Goal: Obtain resource: Download file/media

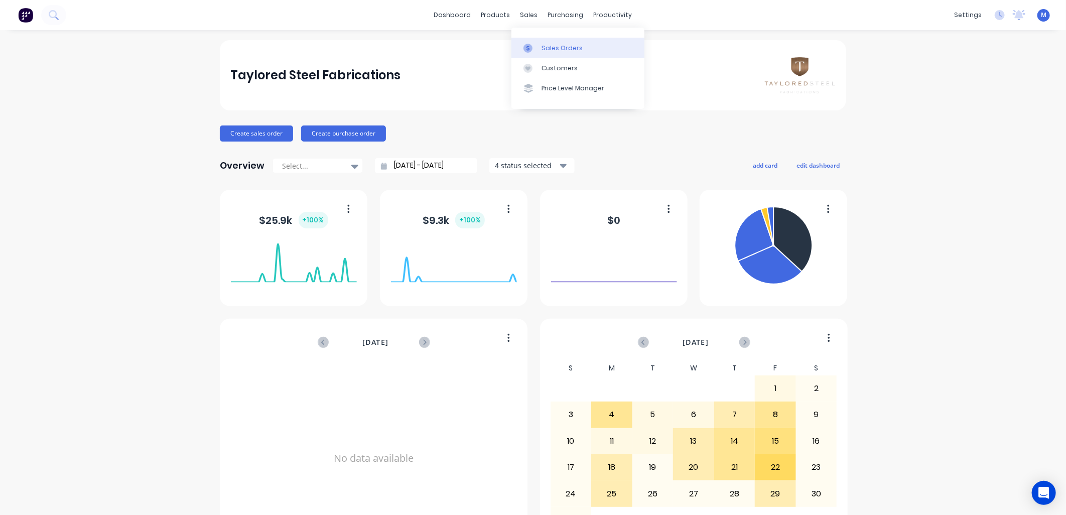
click at [542, 44] on div "Sales Orders" at bounding box center [562, 48] width 41 height 9
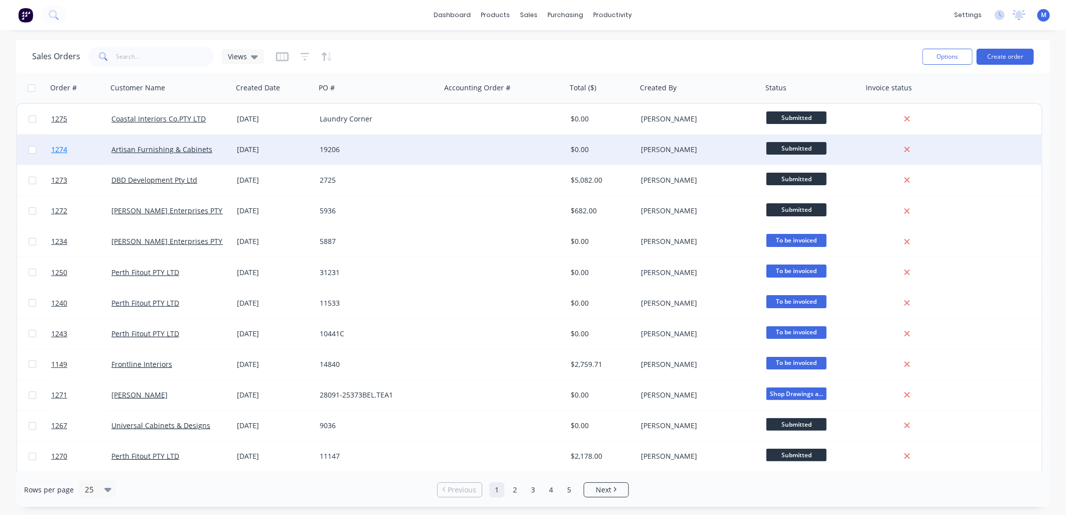
click at [62, 150] on span "1274" at bounding box center [59, 150] width 16 height 10
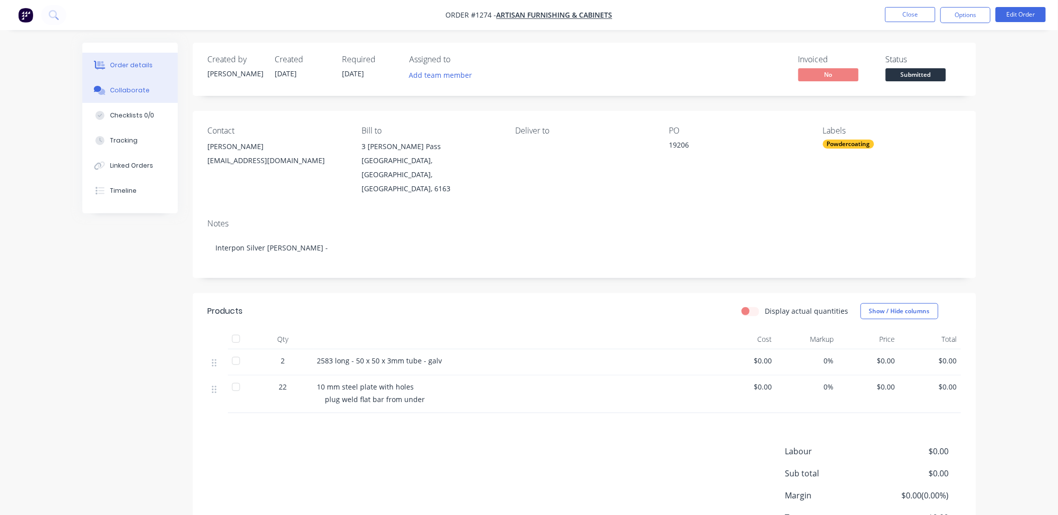
click at [133, 89] on div "Collaborate" at bounding box center [130, 90] width 40 height 9
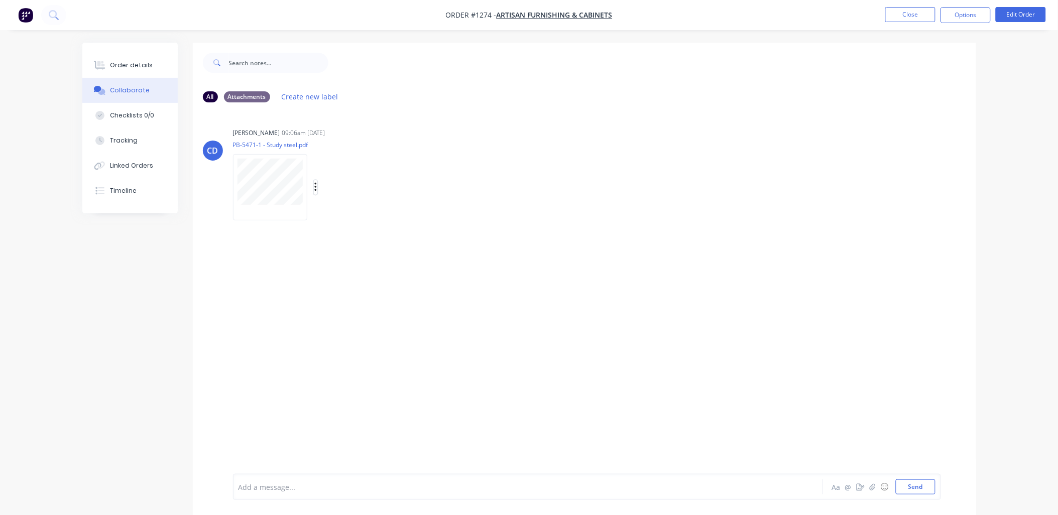
click at [316, 187] on icon "button" at bounding box center [315, 187] width 2 height 9
click at [348, 211] on button "Download" at bounding box center [381, 214] width 113 height 23
click at [888, 11] on button "Close" at bounding box center [910, 14] width 50 height 15
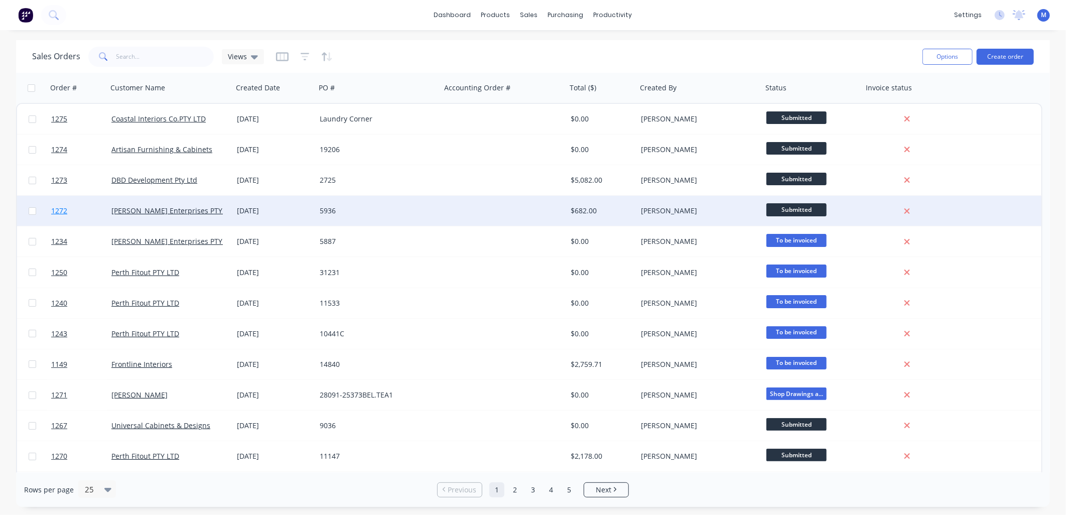
click at [66, 211] on span "1272" at bounding box center [59, 211] width 16 height 10
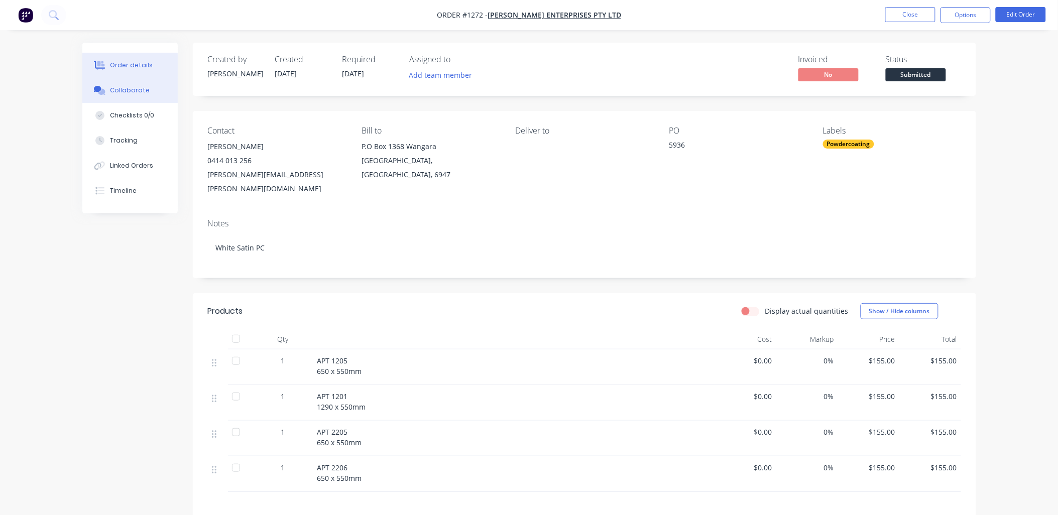
click at [137, 91] on div "Collaborate" at bounding box center [130, 90] width 40 height 9
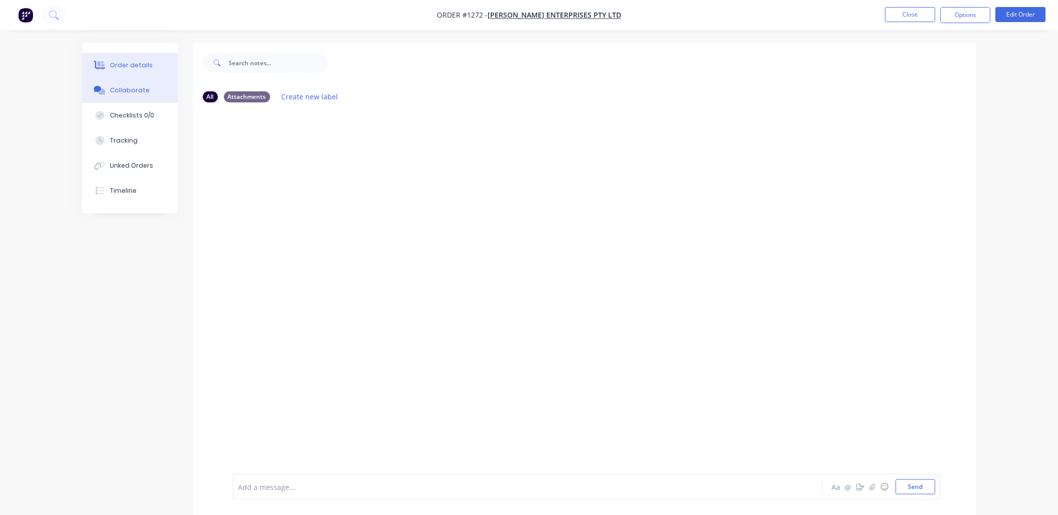
click at [139, 64] on div "Order details" at bounding box center [131, 65] width 43 height 9
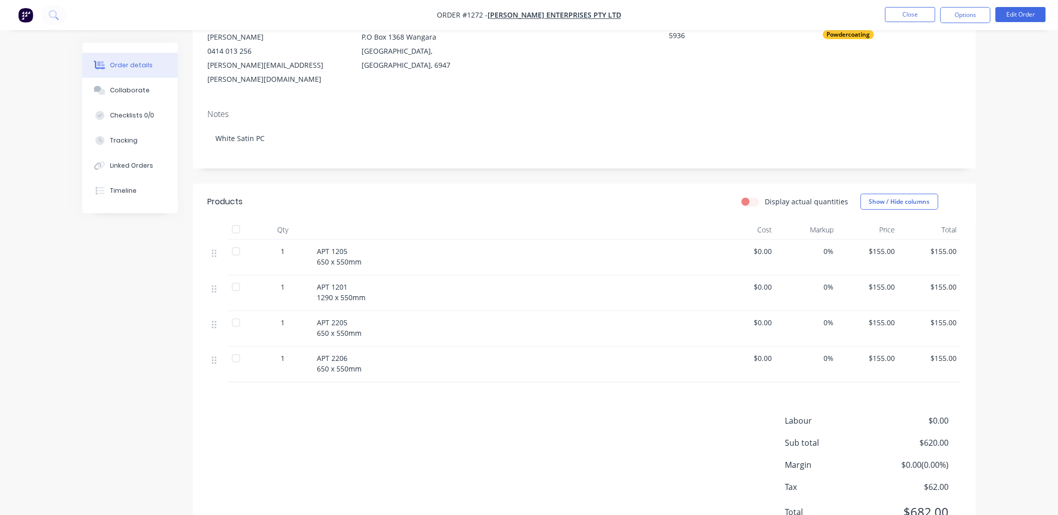
scroll to position [111, 0]
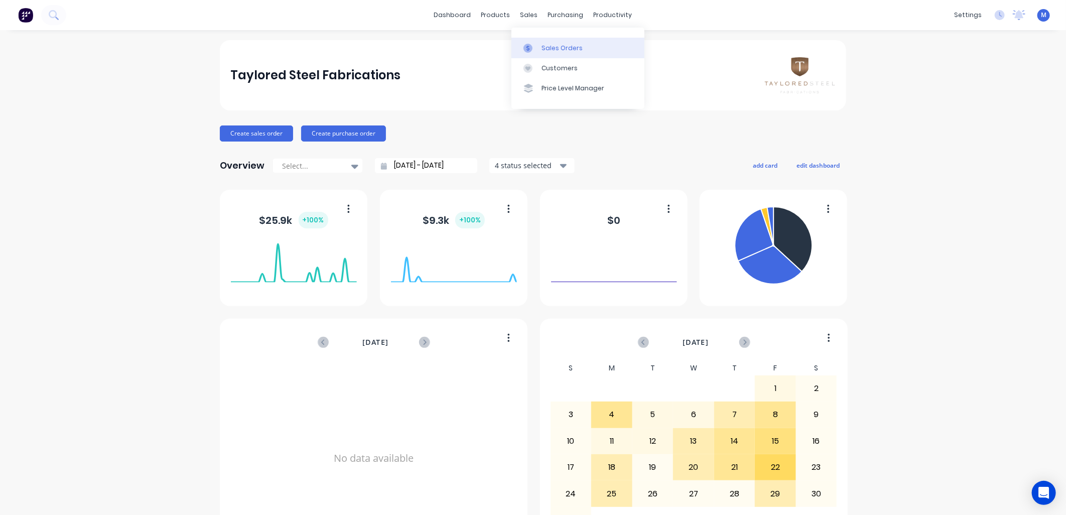
click at [534, 51] on div at bounding box center [531, 48] width 15 height 9
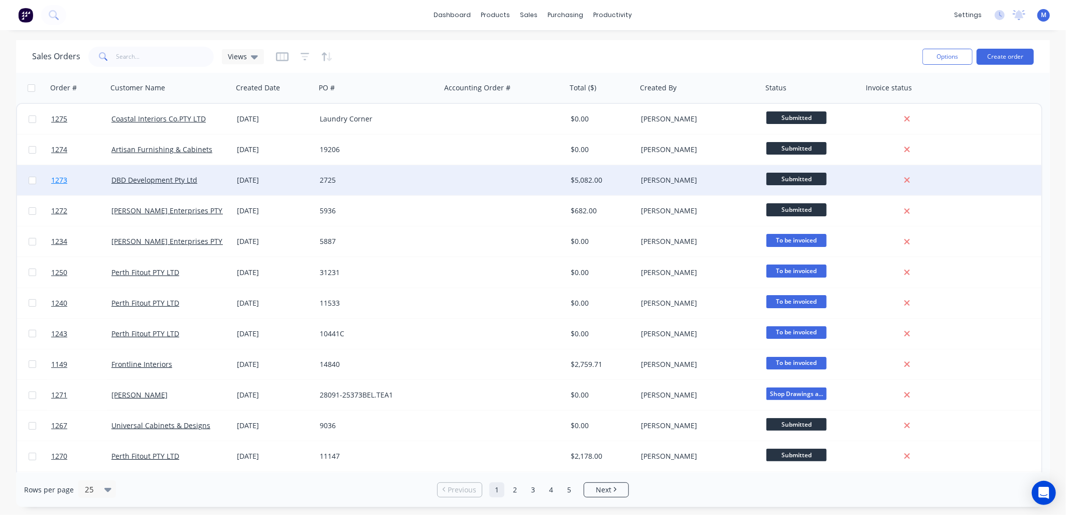
click at [59, 176] on span "1273" at bounding box center [59, 180] width 16 height 10
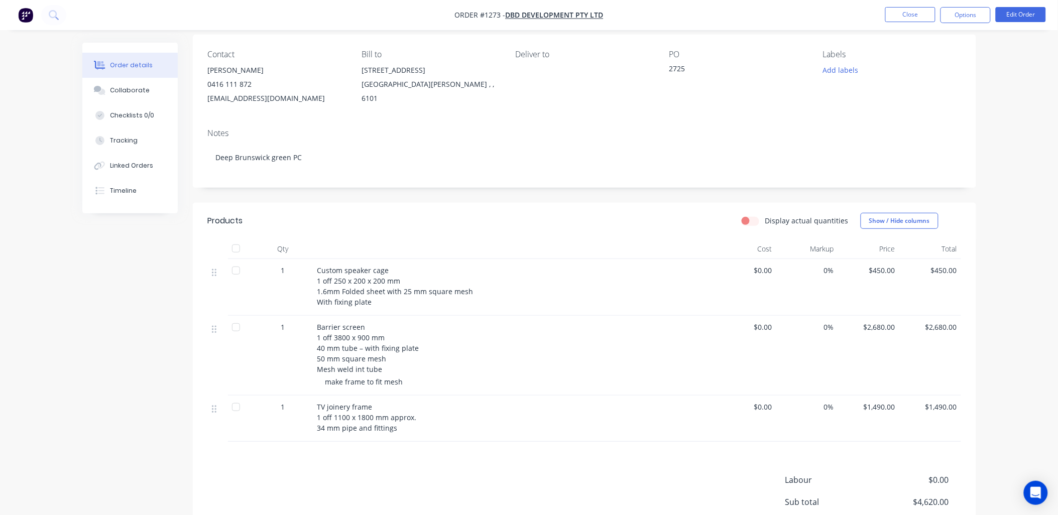
scroll to position [111, 0]
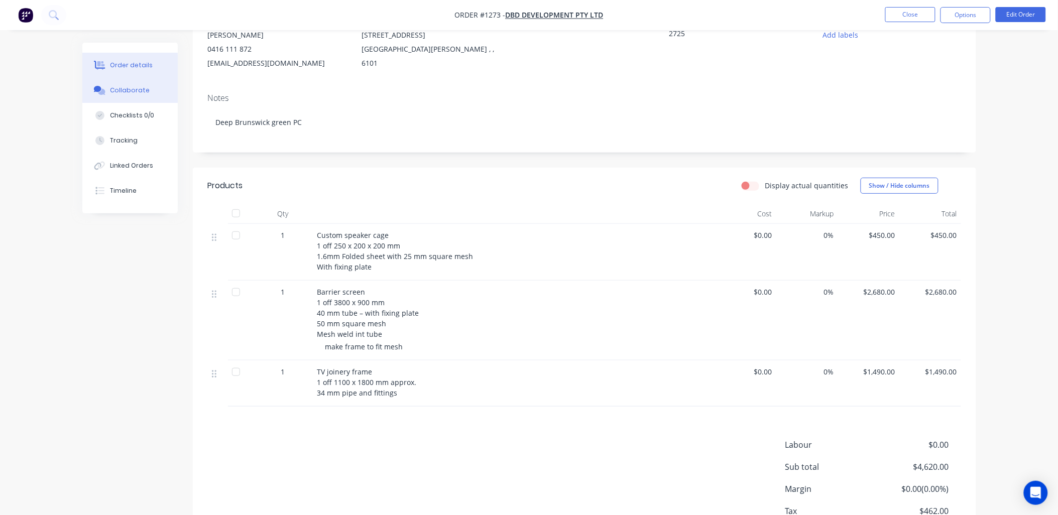
click at [104, 90] on icon at bounding box center [101, 92] width 7 height 6
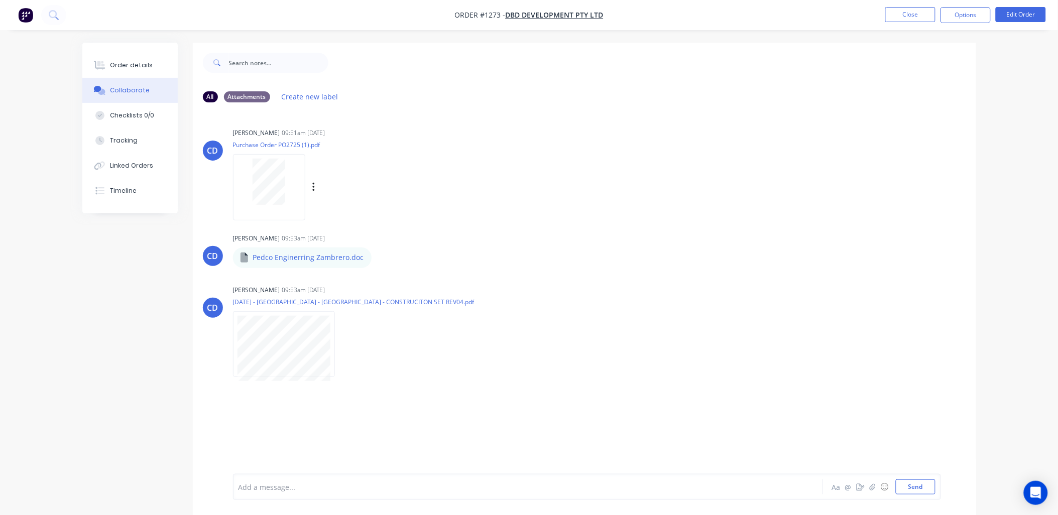
click at [310, 186] on div "Labels Download Delete" at bounding box center [365, 187] width 113 height 15
click at [314, 186] on icon "button" at bounding box center [313, 187] width 2 height 9
click at [348, 210] on button "Download" at bounding box center [379, 214] width 113 height 23
click at [341, 340] on button "button" at bounding box center [343, 344] width 4 height 15
click at [379, 368] on button "Download" at bounding box center [408, 370] width 113 height 23
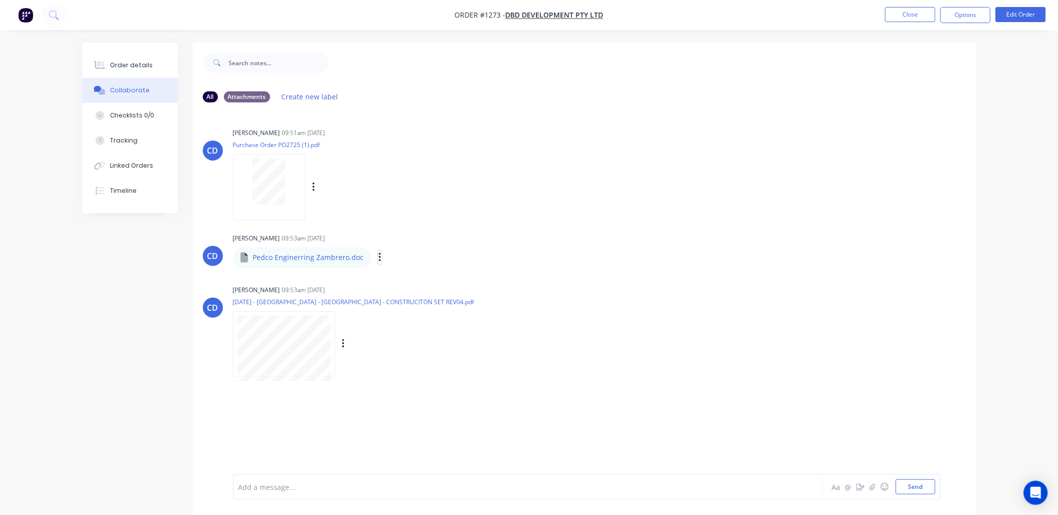
click at [378, 259] on button "button" at bounding box center [380, 257] width 4 height 15
click at [406, 283] on button "Download" at bounding box center [445, 284] width 113 height 23
